Goal: Task Accomplishment & Management: Manage account settings

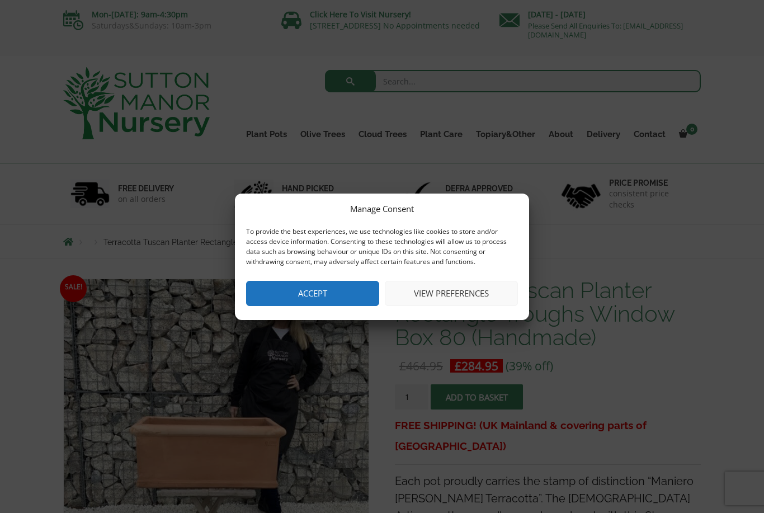
click at [439, 298] on button "View preferences" at bounding box center [451, 293] width 133 height 25
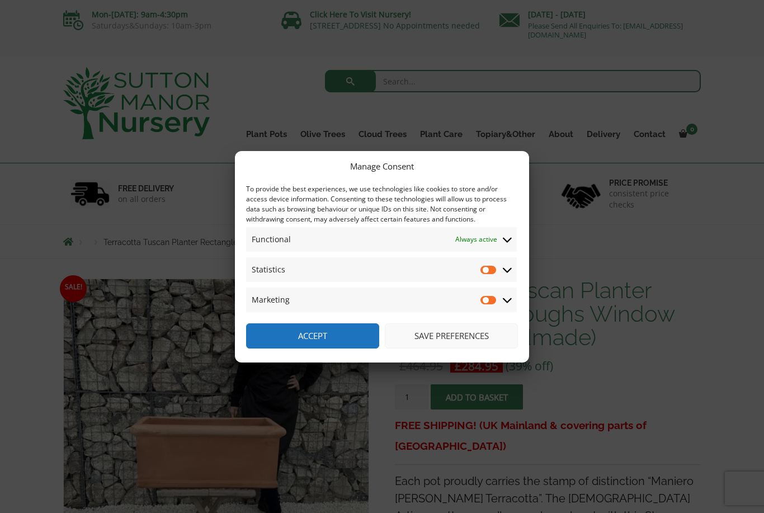
click at [483, 298] on input "Marketing" at bounding box center [488, 299] width 17 height 11
checkbox input "true"
click at [489, 273] on input "Statistics" at bounding box center [488, 269] width 17 height 11
click at [508, 301] on icon at bounding box center [507, 300] width 9 height 5
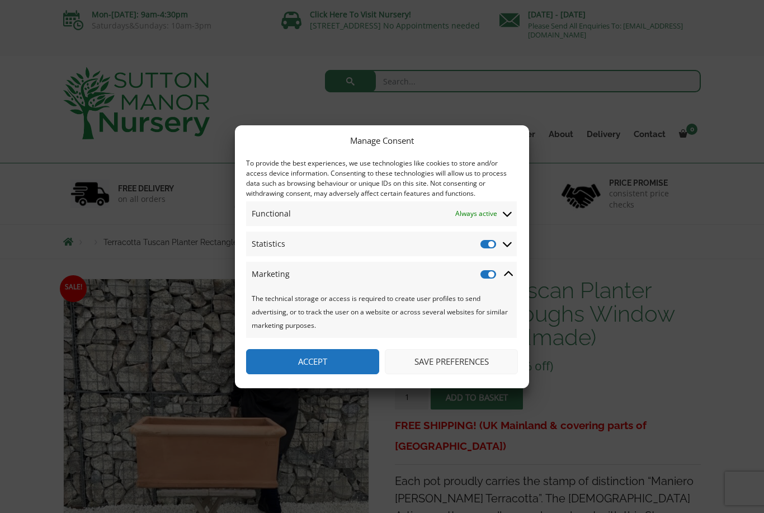
click at [497, 246] on input "Statistics" at bounding box center [488, 243] width 17 height 11
click at [497, 242] on input "Statistics" at bounding box center [488, 243] width 17 height 11
click at [497, 244] on input "Statistics" at bounding box center [488, 243] width 17 height 11
click at [497, 241] on input "Statistics" at bounding box center [488, 243] width 17 height 11
checkbox input "true"
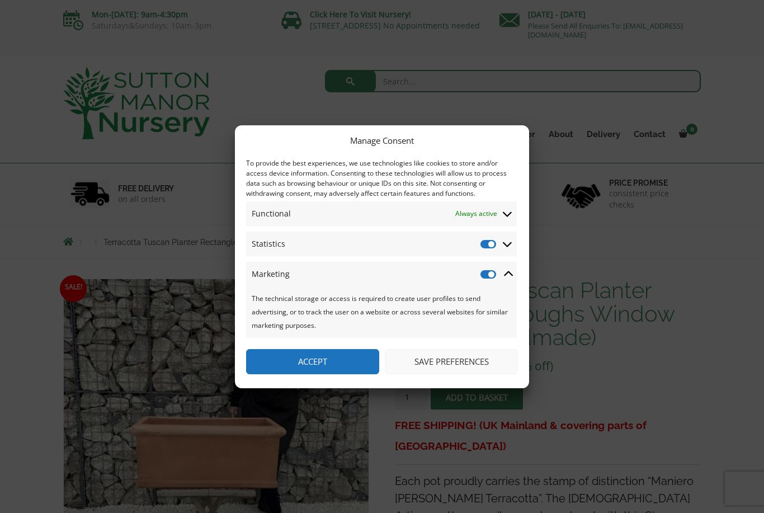
click at [445, 362] on button "Save preferences" at bounding box center [451, 361] width 133 height 25
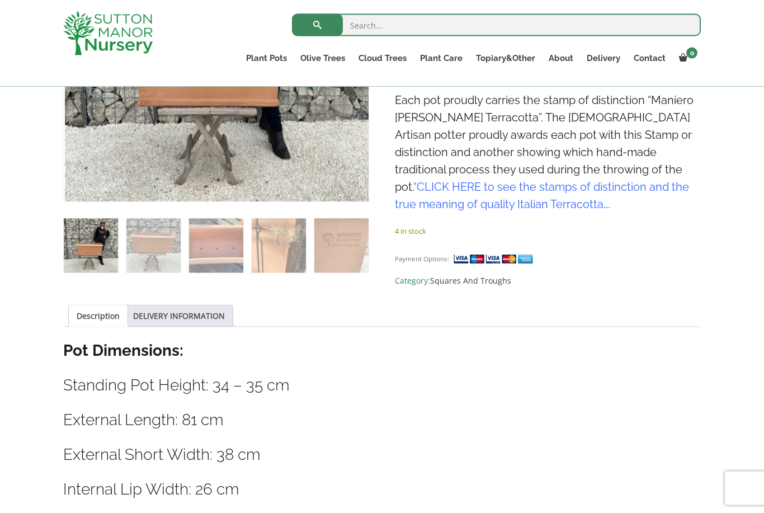
scroll to position [367, 0]
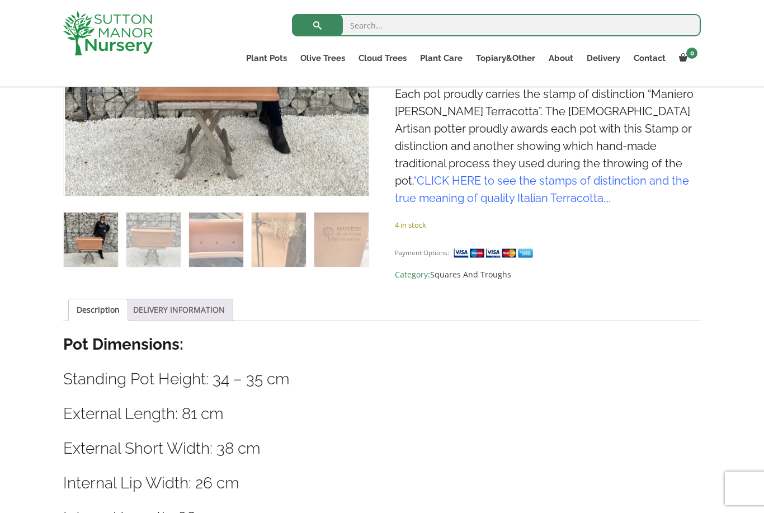
click at [172, 312] on link "DELIVERY INFORMATION" at bounding box center [179, 309] width 92 height 21
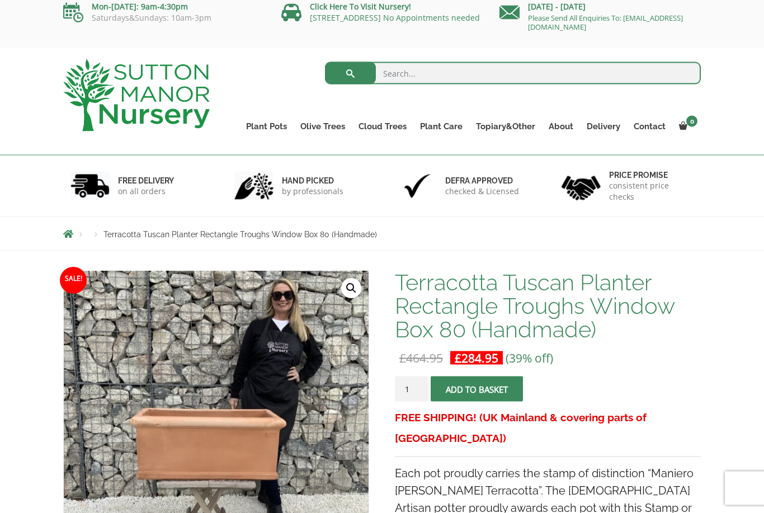
scroll to position [0, 0]
